Goal: Check status

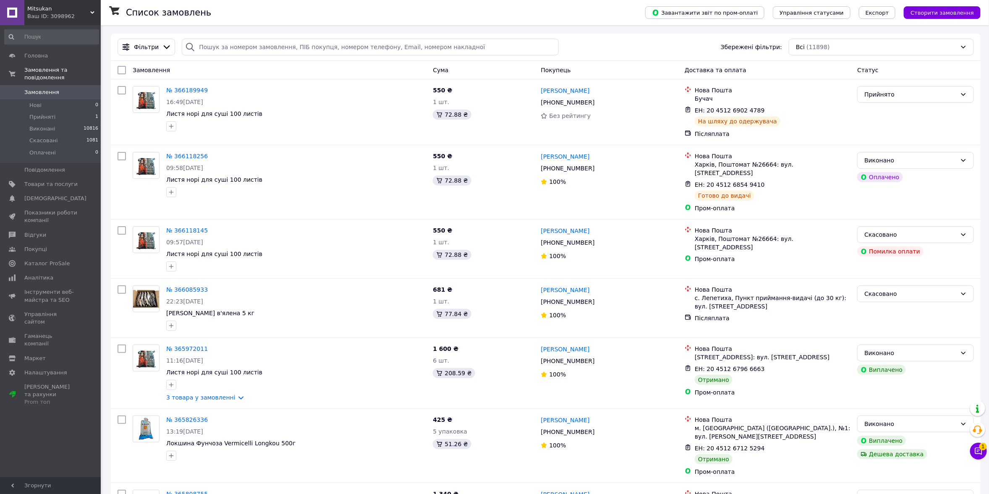
click at [37, 14] on div "Ваш ID: 3098962" at bounding box center [63, 17] width 73 height 8
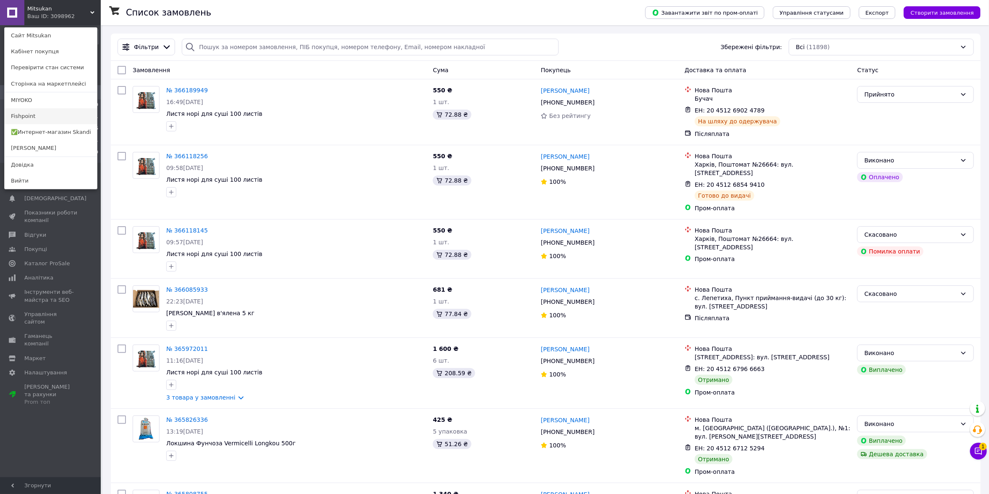
click at [32, 117] on link "Fishpoint" at bounding box center [51, 116] width 92 height 16
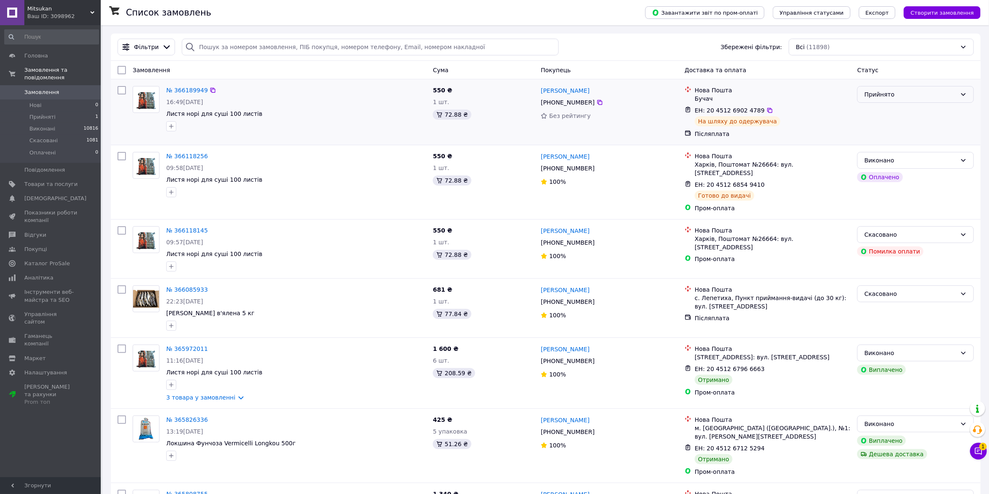
click at [881, 94] on div "Прийнято" at bounding box center [911, 94] width 92 height 9
click at [882, 111] on li "Виконано" at bounding box center [916, 112] width 116 height 15
click at [35, 11] on span "Mitsukan" at bounding box center [58, 9] width 63 height 8
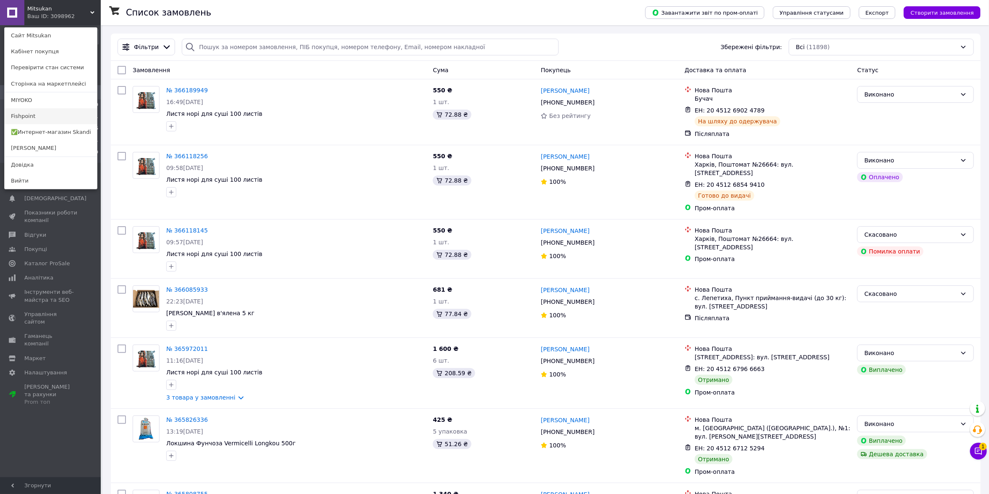
click at [31, 112] on link "Fishpoint" at bounding box center [51, 116] width 92 height 16
